Goal: Information Seeking & Learning: Learn about a topic

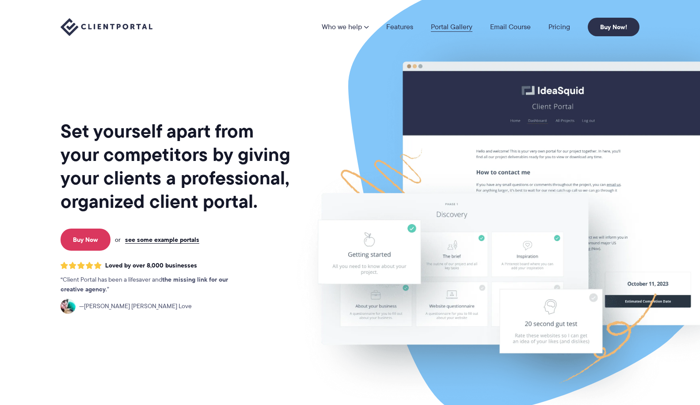
click at [458, 28] on link "Portal Gallery" at bounding box center [452, 26] width 42 height 7
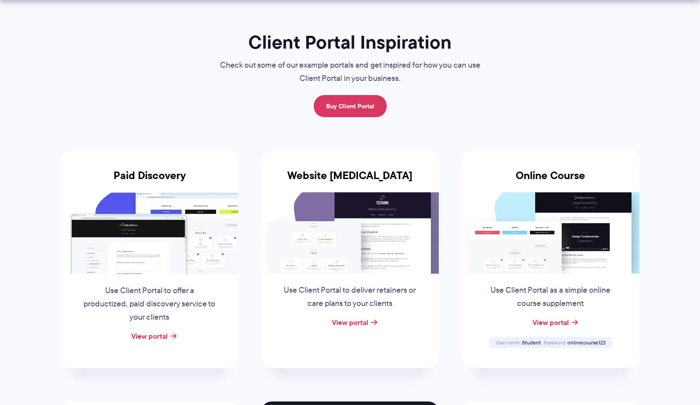
scroll to position [261, 0]
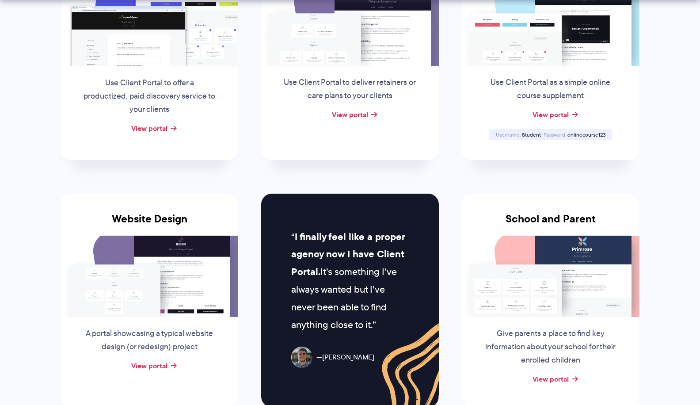
click at [572, 279] on img at bounding box center [551, 275] width 178 height 81
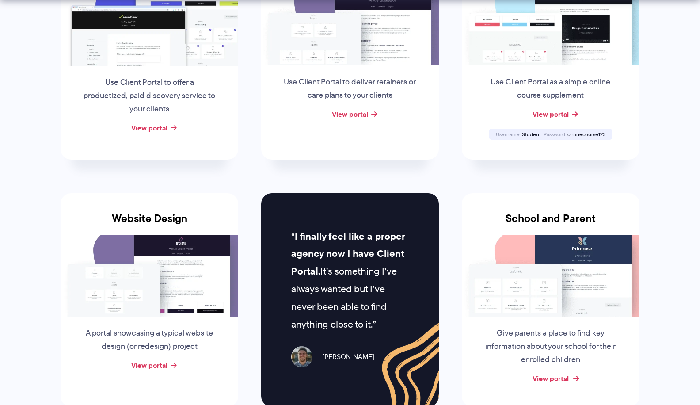
click at [554, 375] on link "View portal" at bounding box center [550, 378] width 36 height 11
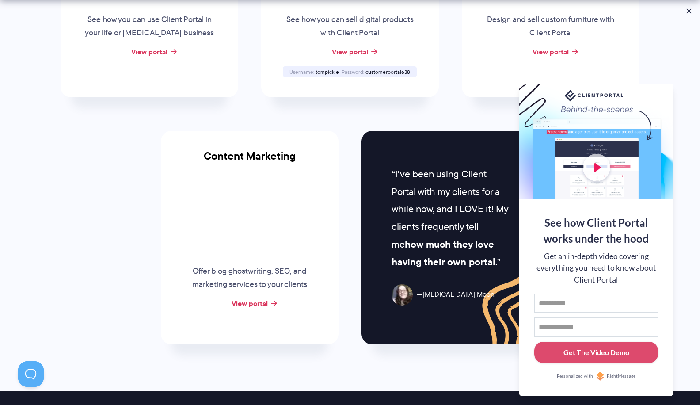
scroll to position [845, 0]
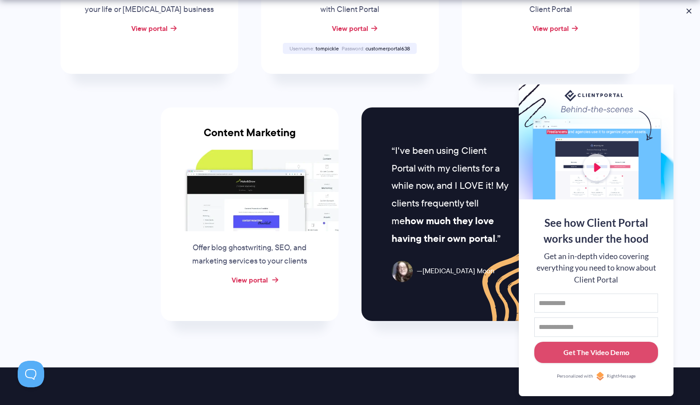
click at [263, 278] on link "View portal" at bounding box center [249, 279] width 36 height 11
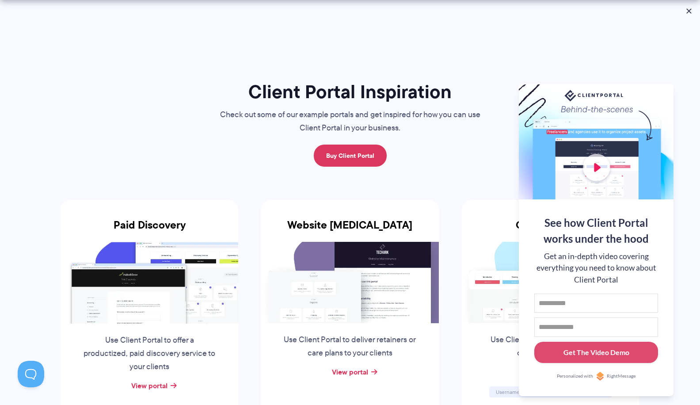
scroll to position [102, 0]
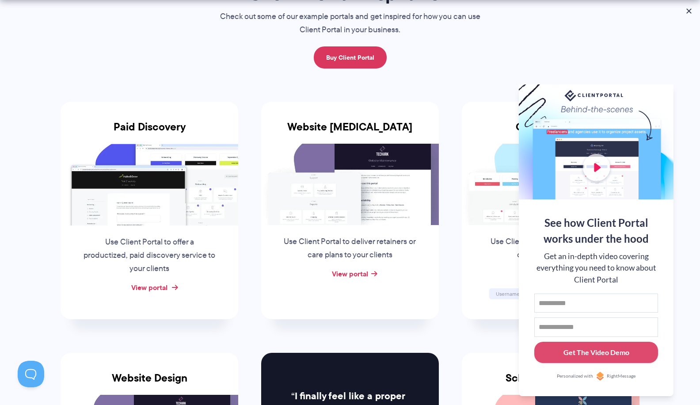
click at [155, 284] on link "View portal" at bounding box center [149, 287] width 36 height 11
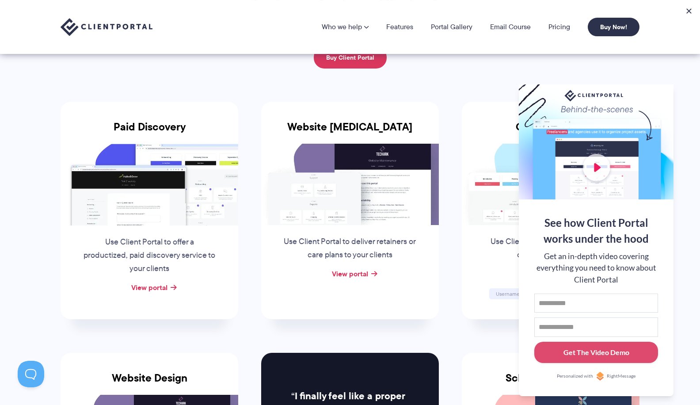
scroll to position [0, 0]
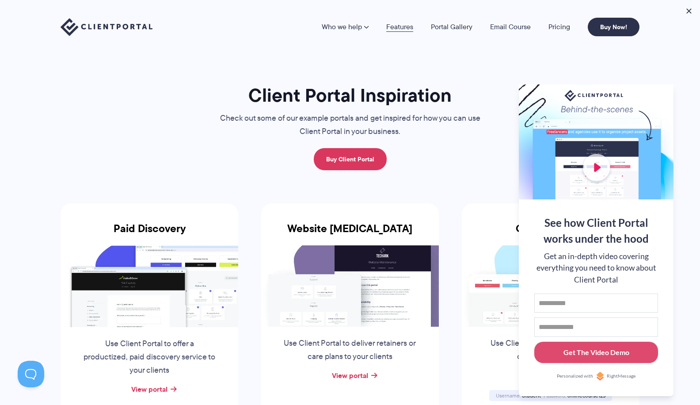
click at [399, 25] on link "Features" at bounding box center [399, 26] width 27 height 7
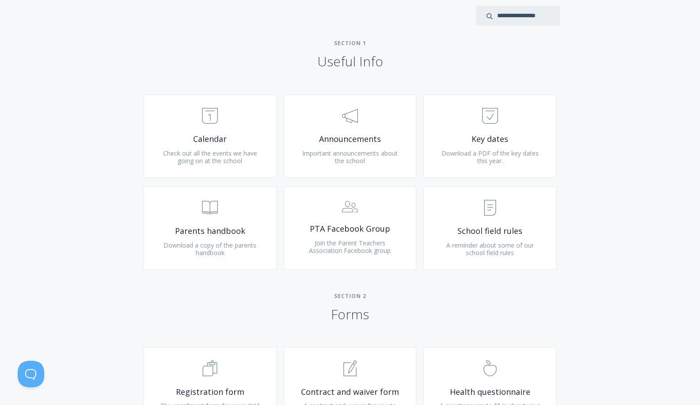
scroll to position [339, 0]
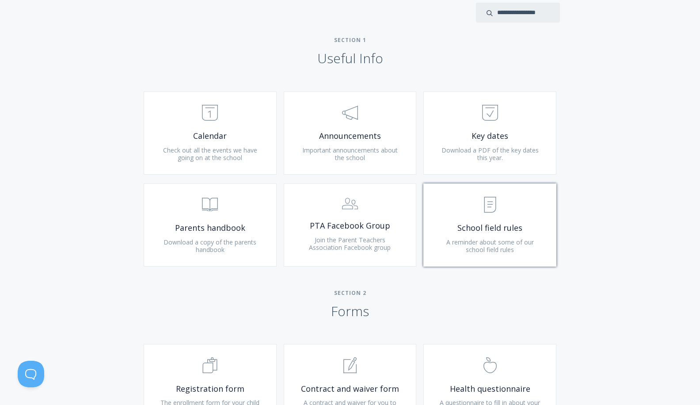
click at [484, 216] on span ".st0{fill:none;stroke:#000000;stroke-width:2;stroke-miterlimit:10;} Untitled-15" at bounding box center [490, 205] width 106 height 27
click at [206, 225] on span "Parents handbook" at bounding box center [210, 228] width 106 height 10
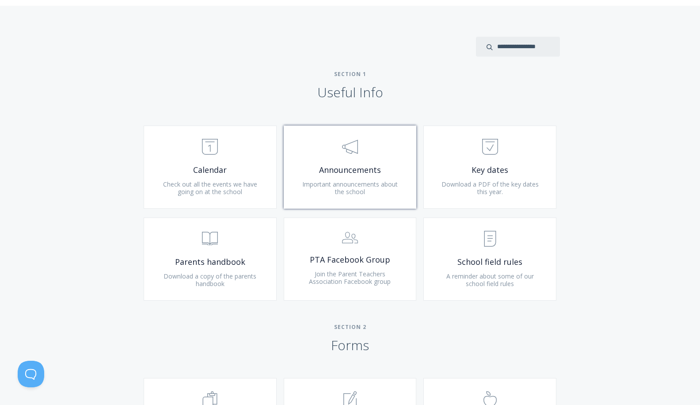
scroll to position [302, 0]
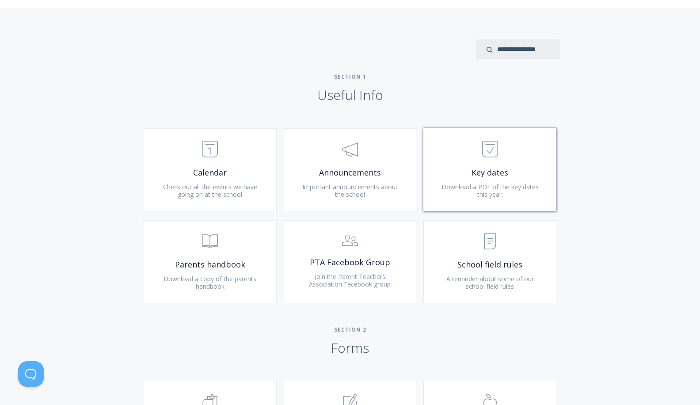
click at [525, 162] on span ".st0{fill:none;stroke:#000000;stroke-width:2;stroke-miterlimit:10;} Untitled-18" at bounding box center [490, 149] width 106 height 27
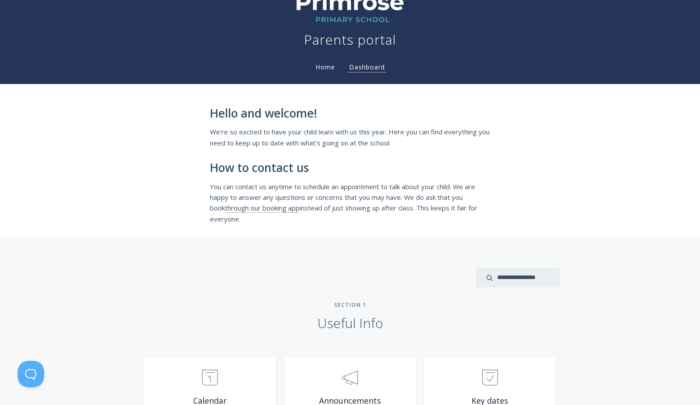
scroll to position [47, 0]
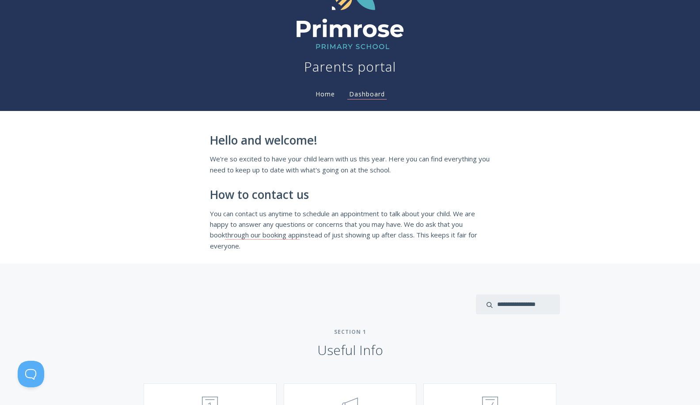
click at [322, 91] on link "Home" at bounding box center [325, 94] width 23 height 8
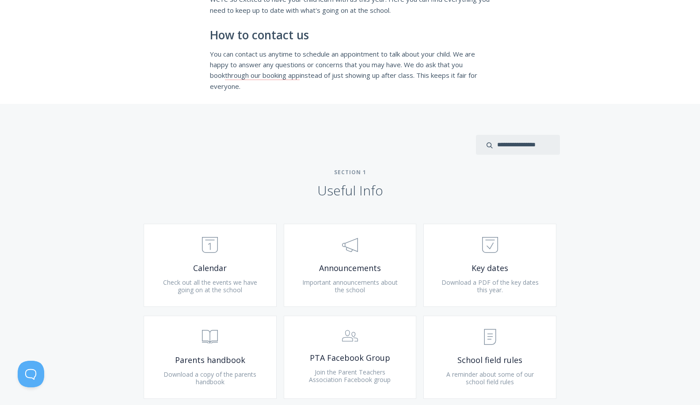
scroll to position [349, 0]
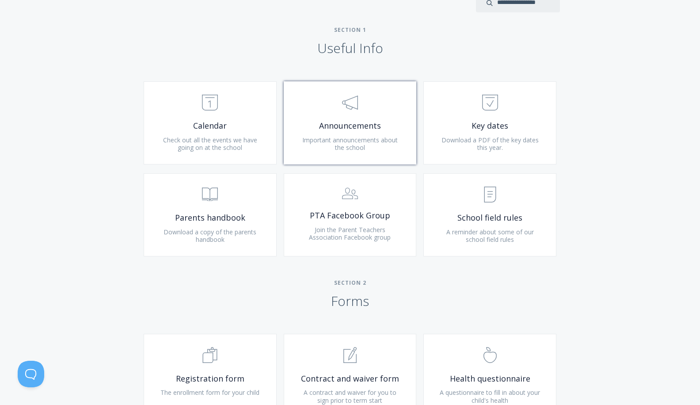
click at [330, 127] on span "Announcements" at bounding box center [350, 126] width 106 height 10
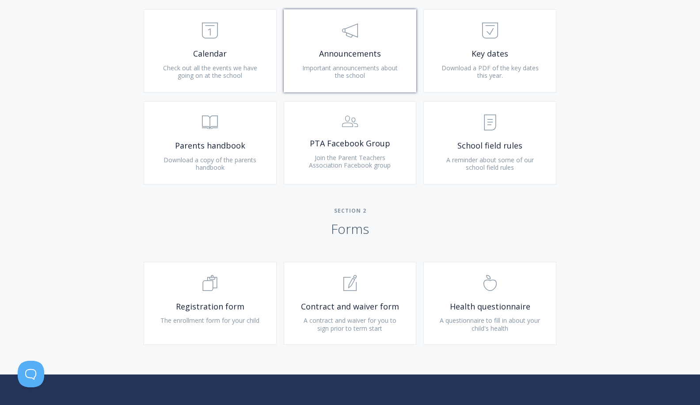
scroll to position [451, 0]
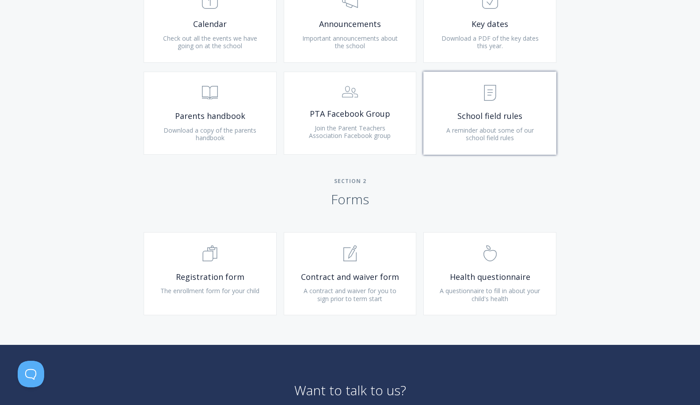
click at [500, 118] on span "School field rules" at bounding box center [490, 116] width 106 height 10
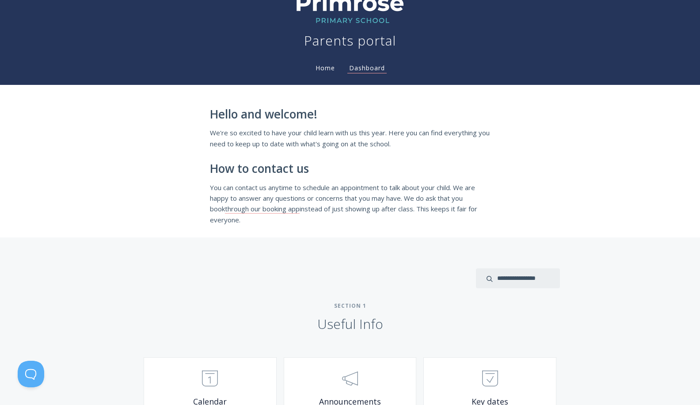
scroll to position [0, 0]
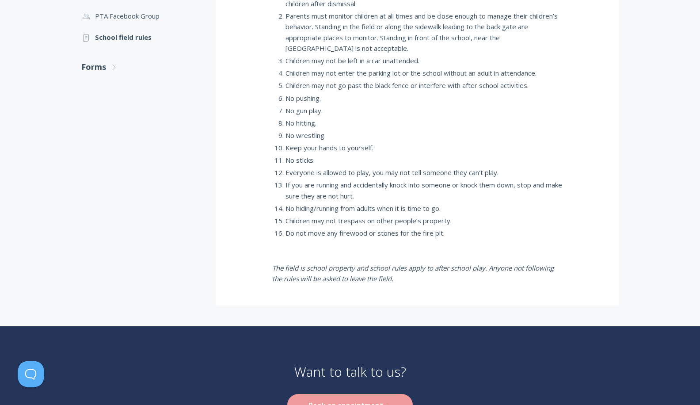
scroll to position [406, 0]
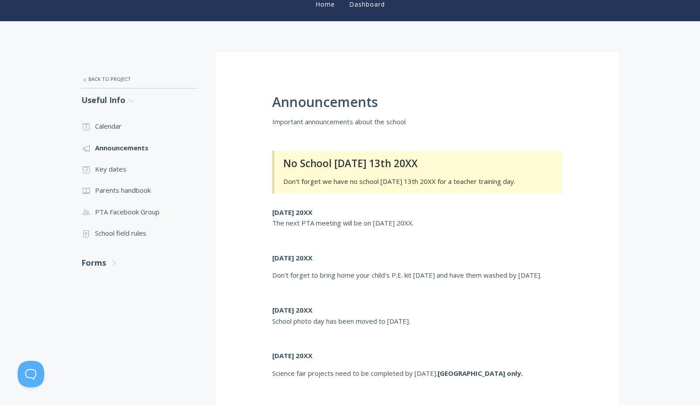
scroll to position [199, 0]
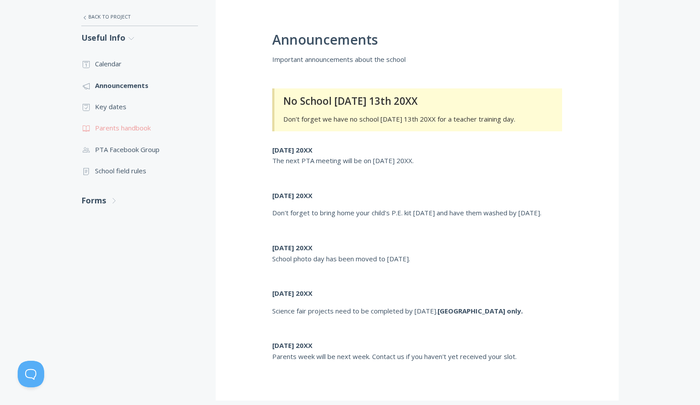
click at [119, 123] on link ".st0{fill:none;stroke:#000000;stroke-width:2;stroke-miterlimit:10;} Untitled-13…" at bounding box center [139, 127] width 117 height 21
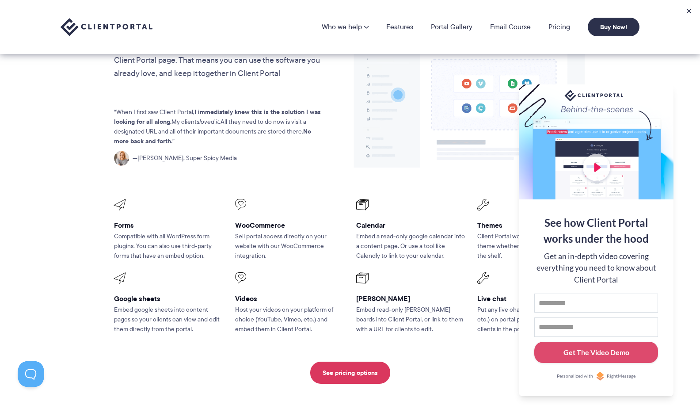
scroll to position [1035, 0]
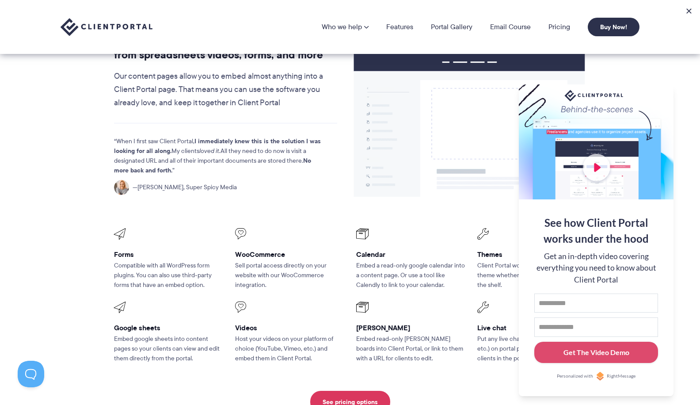
click at [522, 84] on div at bounding box center [596, 141] width 155 height 115
click at [660, 92] on button at bounding box center [662, 95] width 11 height 11
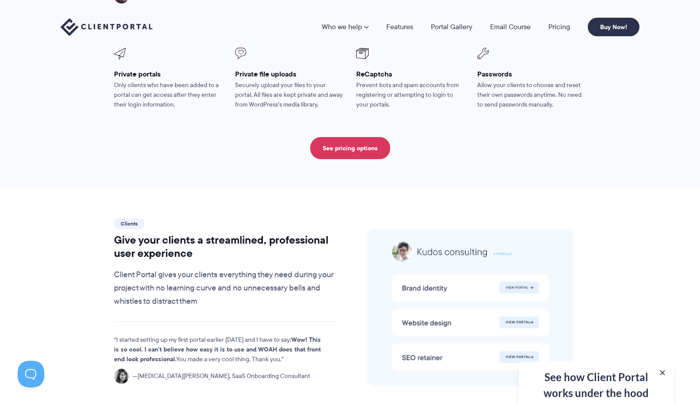
scroll to position [0, 0]
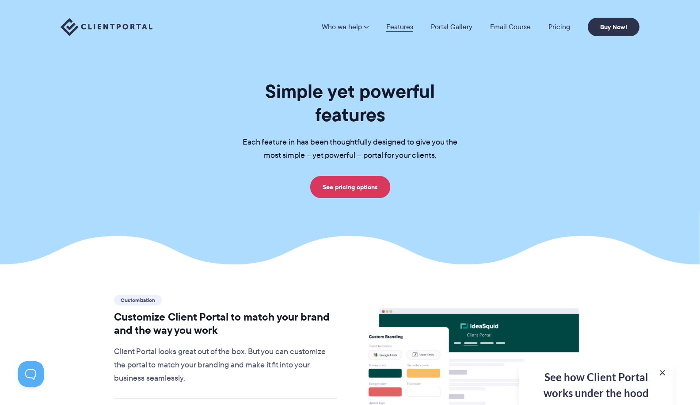
click at [403, 27] on link "Features" at bounding box center [399, 26] width 27 height 7
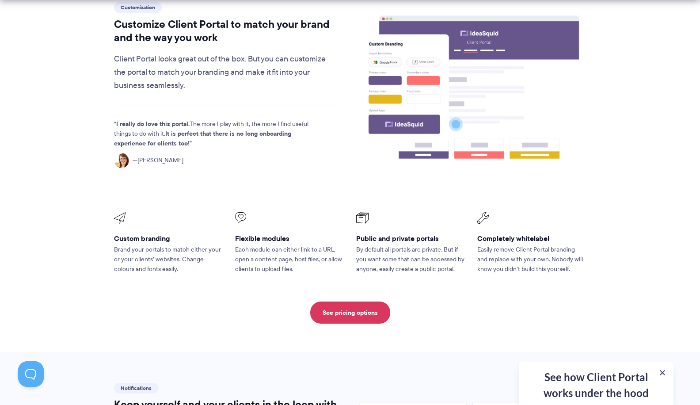
scroll to position [309, 0]
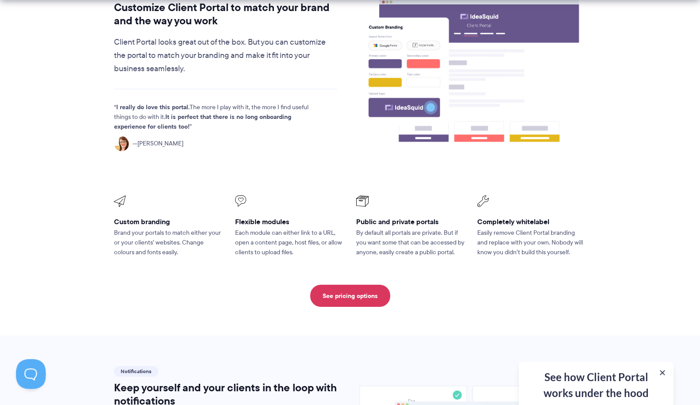
click at [30, 372] on button at bounding box center [29, 372] width 27 height 27
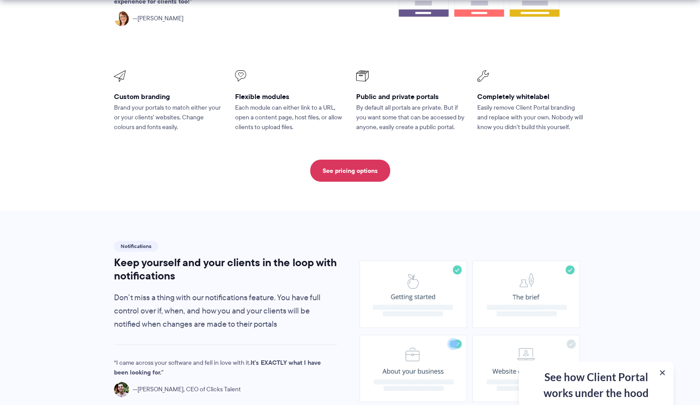
scroll to position [715, 0]
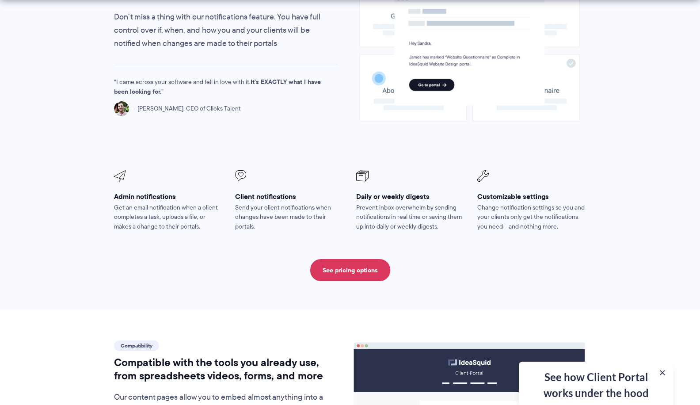
click at [568, 387] on div "See how Client Portal works under the hood Get an in-depth video covering every…" at bounding box center [596, 382] width 155 height 43
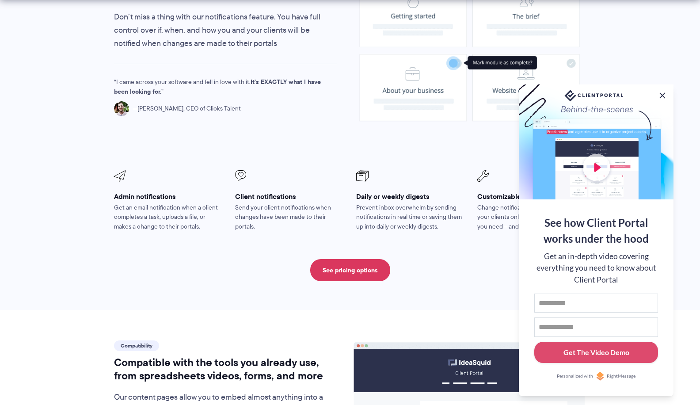
click at [664, 93] on button at bounding box center [662, 95] width 11 height 11
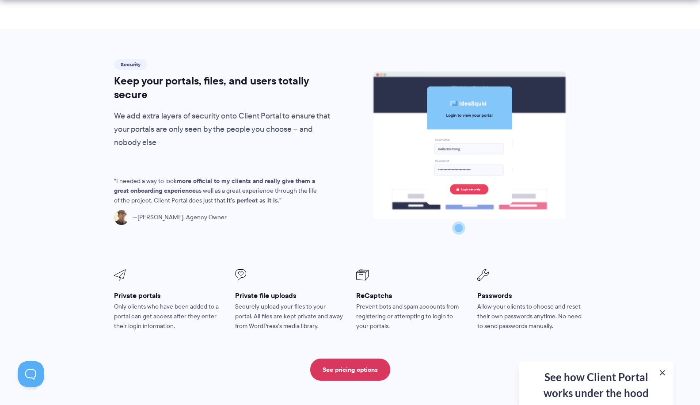
scroll to position [1595, 0]
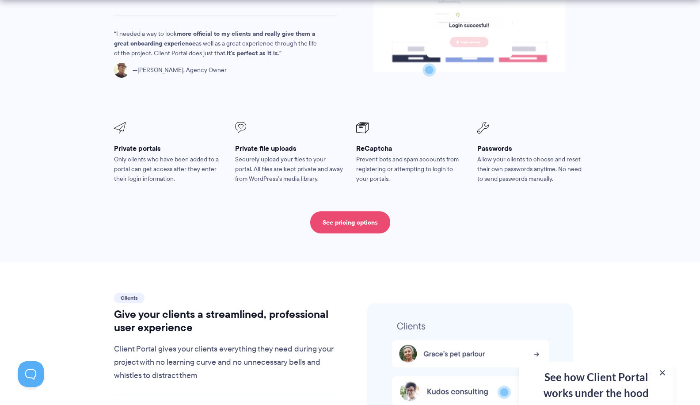
click at [338, 211] on link "See pricing options" at bounding box center [350, 222] width 80 height 22
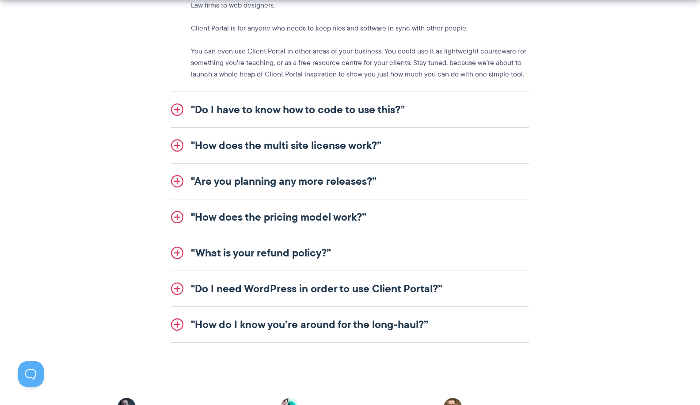
scroll to position [1101, 0]
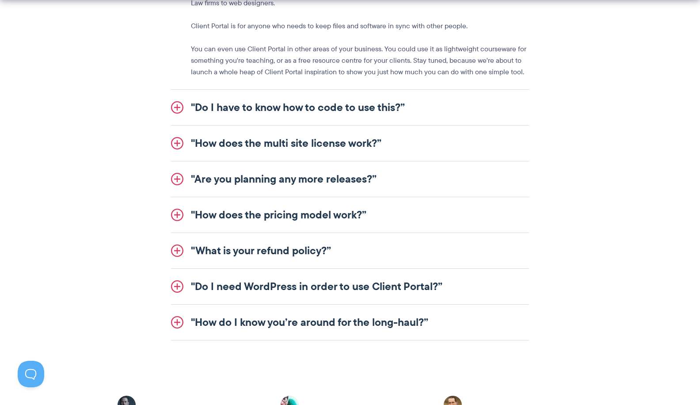
click at [208, 281] on link ""Do I need WordPress in order to use Client Portal?”" at bounding box center [350, 286] width 358 height 35
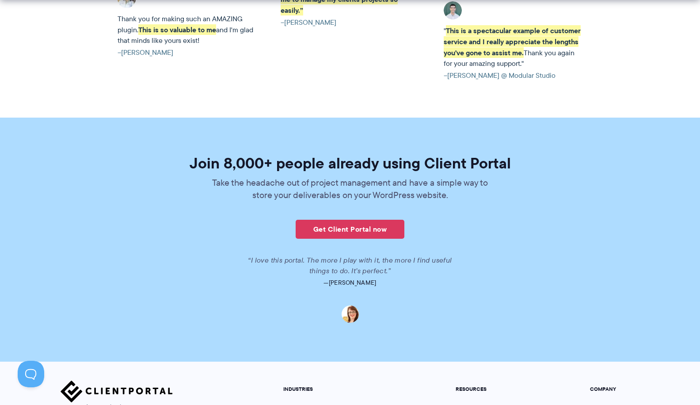
scroll to position [2087, 0]
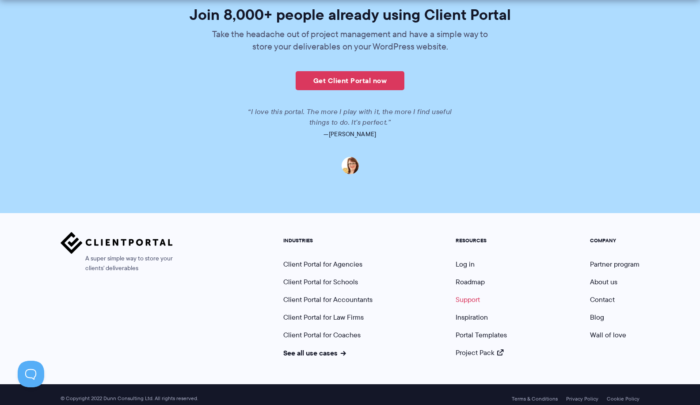
click at [467, 294] on link "Support" at bounding box center [467, 299] width 24 height 10
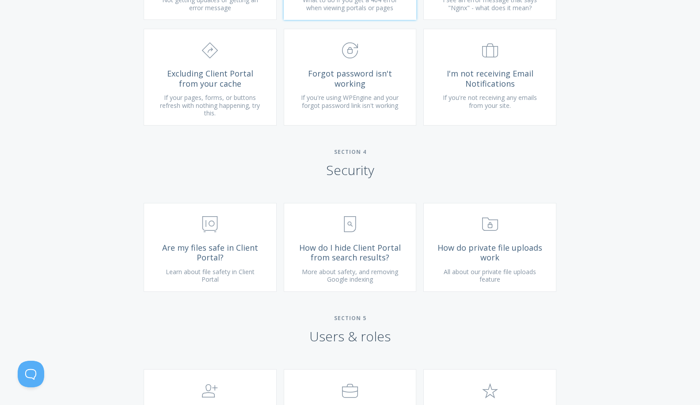
scroll to position [1068, 0]
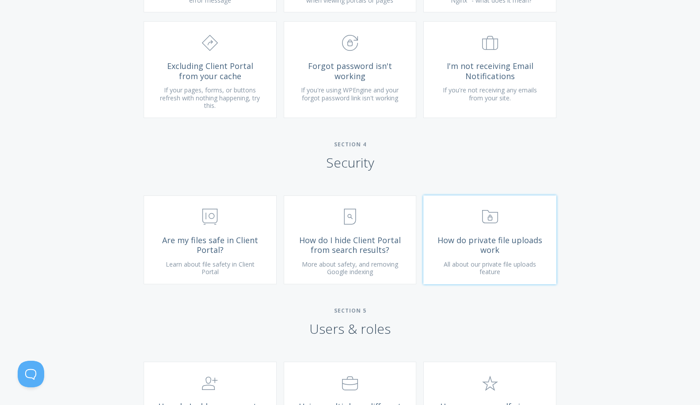
click at [468, 251] on span "How do private file uploads work" at bounding box center [490, 245] width 106 height 20
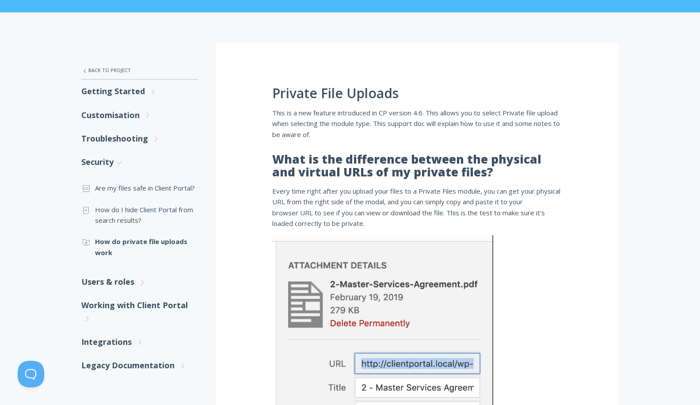
scroll to position [110, 0]
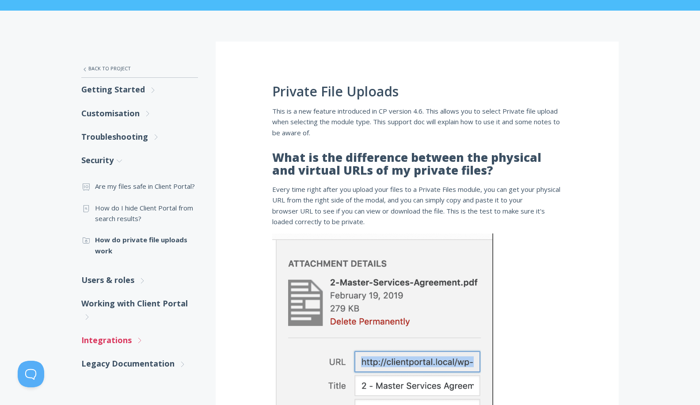
click at [123, 342] on link "Integrations .st0{fill:none;stroke:#000000;stroke-width:2;stroke-miterlimit:10;…" at bounding box center [139, 339] width 117 height 23
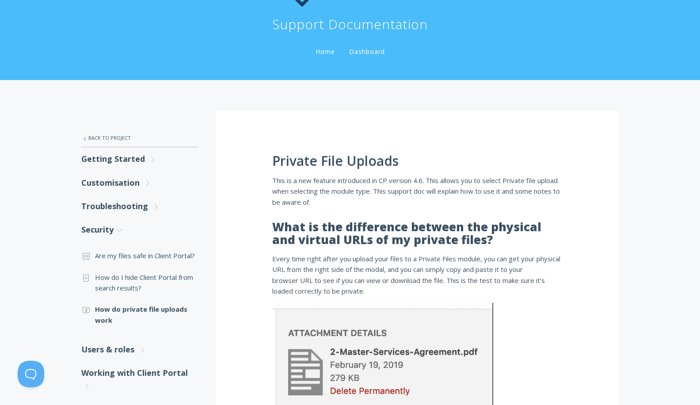
scroll to position [0, 0]
